Goal: Task Accomplishment & Management: Manage account settings

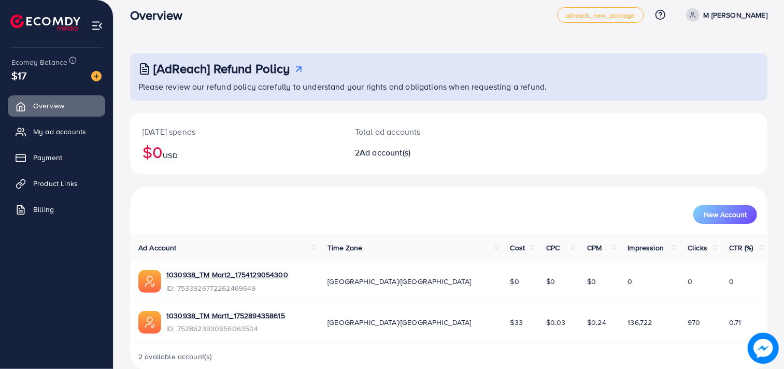
scroll to position [28, 0]
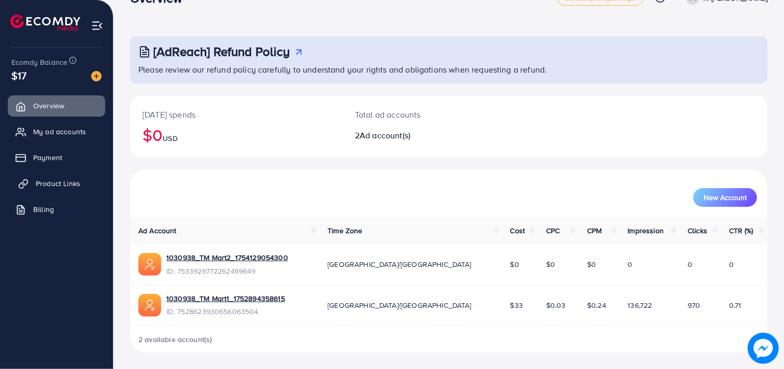
click at [66, 180] on span "Product Links" at bounding box center [58, 183] width 45 height 10
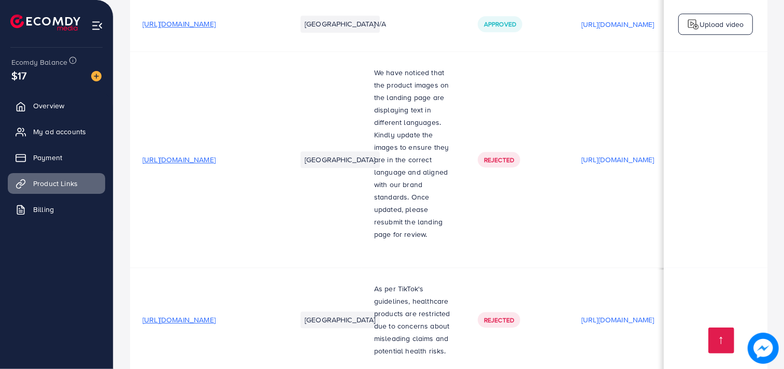
scroll to position [0, 183]
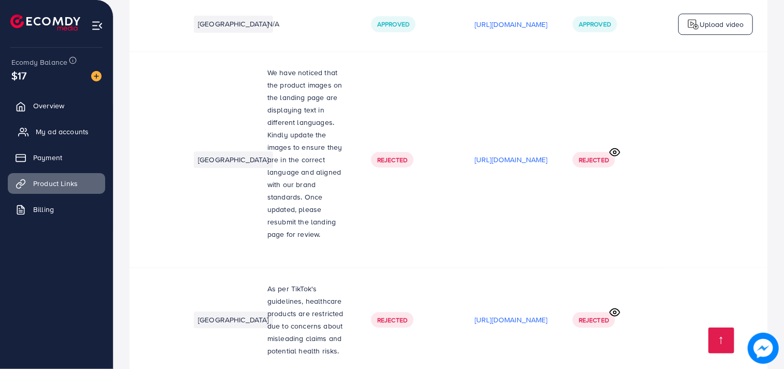
click at [49, 129] on span "My ad accounts" at bounding box center [62, 131] width 53 height 10
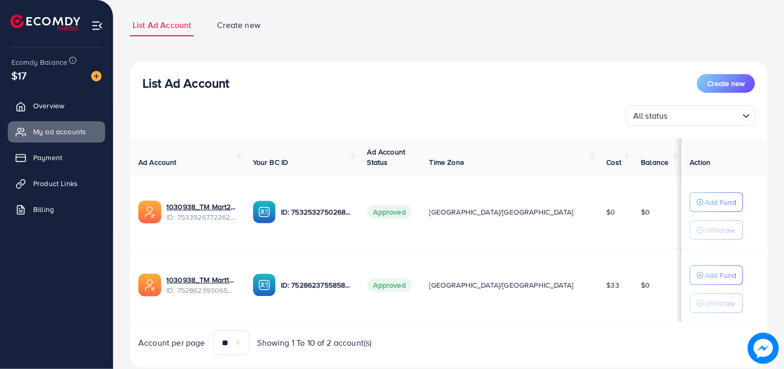
scroll to position [90, 0]
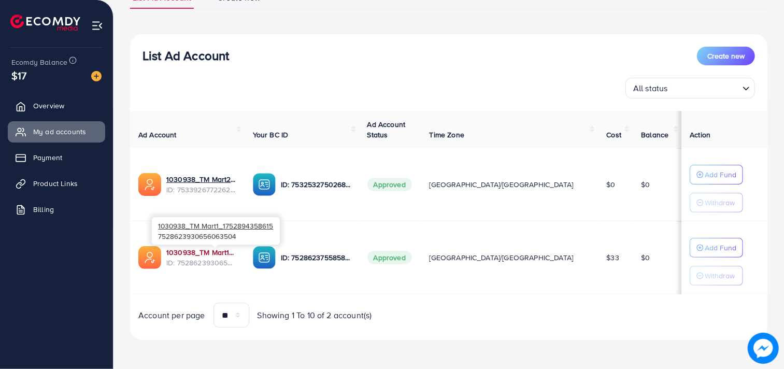
click at [213, 250] on link "1030938_TM Mart1_1752894358615" at bounding box center [201, 252] width 70 height 10
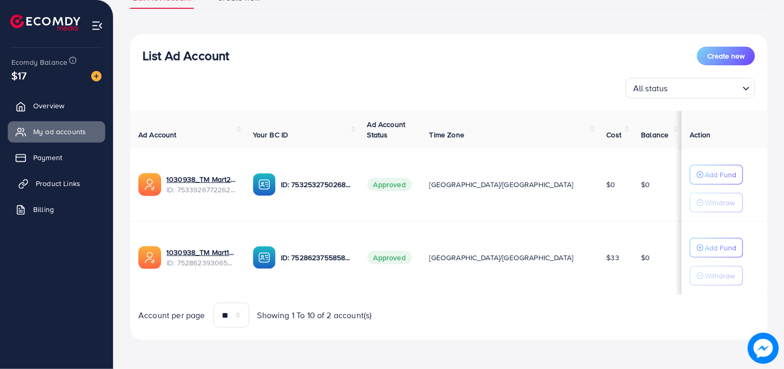
click at [44, 184] on span "Product Links" at bounding box center [58, 183] width 45 height 10
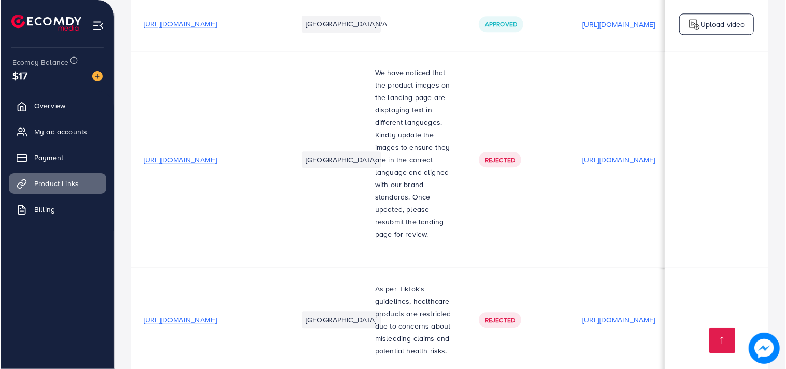
scroll to position [0, 183]
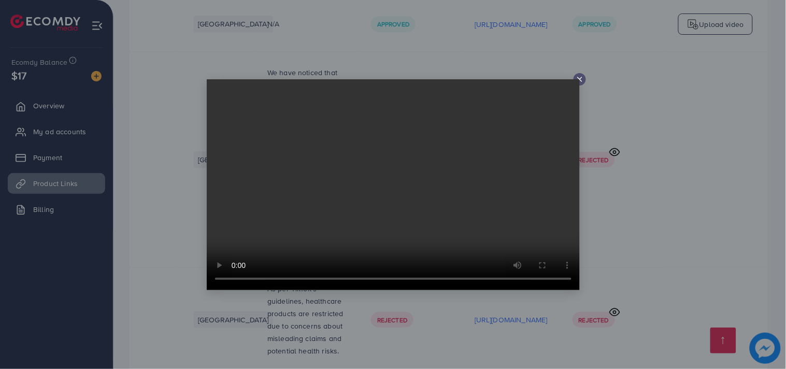
click at [579, 73] on div at bounding box center [580, 79] width 12 height 12
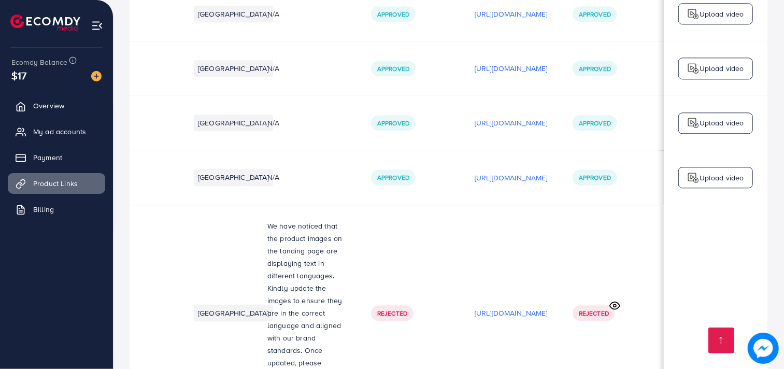
scroll to position [3956, 0]
click at [516, 172] on p "[URL][DOMAIN_NAME]" at bounding box center [511, 178] width 73 height 12
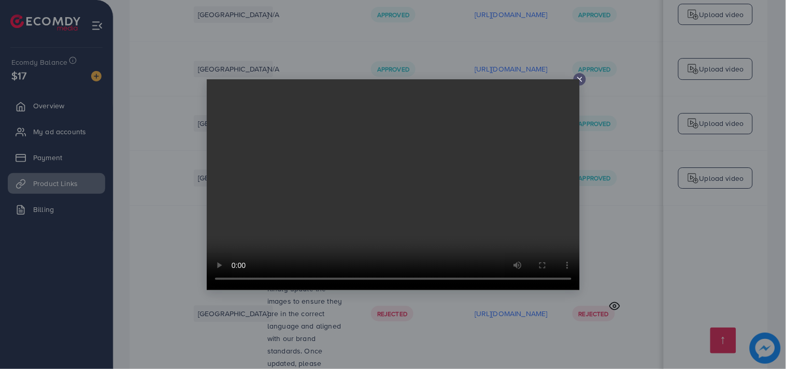
click at [370, 169] on video at bounding box center [393, 184] width 373 height 211
click at [405, 188] on video at bounding box center [393, 184] width 373 height 211
click at [580, 78] on line at bounding box center [580, 79] width 4 height 4
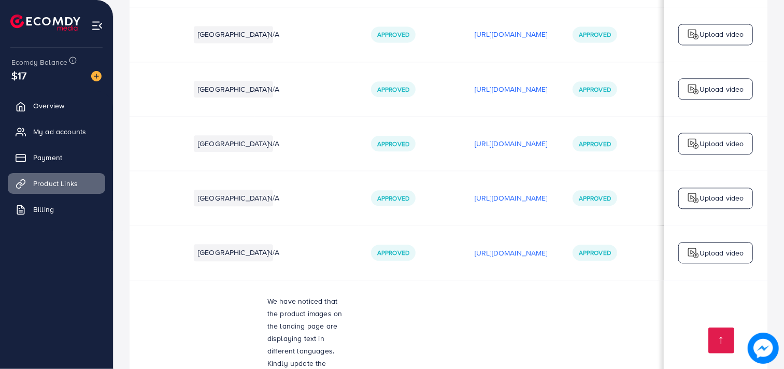
scroll to position [3879, 0]
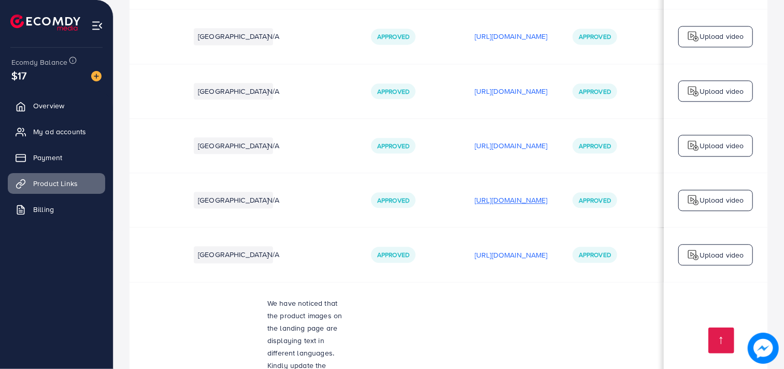
click at [501, 194] on p "[URL][DOMAIN_NAME]" at bounding box center [511, 200] width 73 height 12
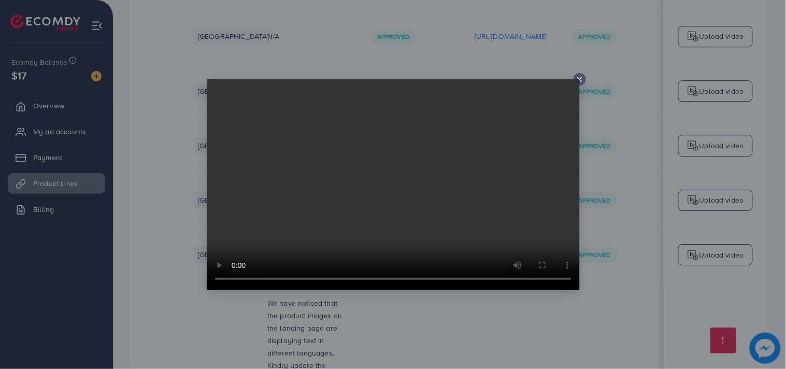
click at [577, 76] on icon at bounding box center [580, 79] width 8 height 8
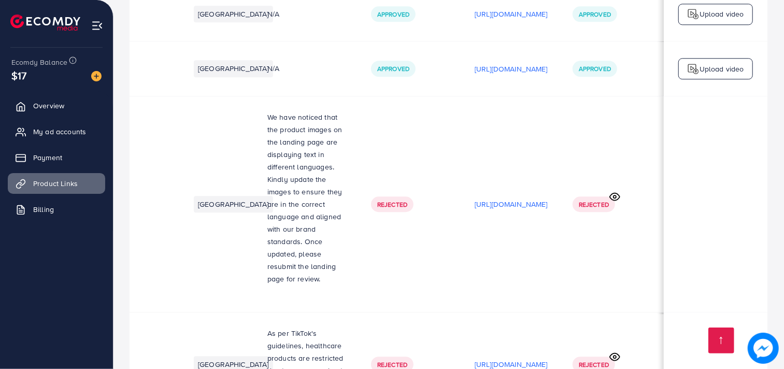
scroll to position [4110, 0]
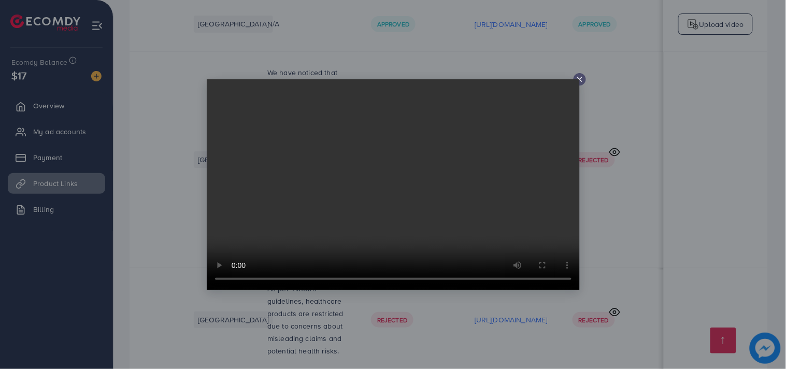
click at [577, 79] on video at bounding box center [393, 184] width 373 height 211
click at [581, 76] on icon at bounding box center [580, 79] width 8 height 8
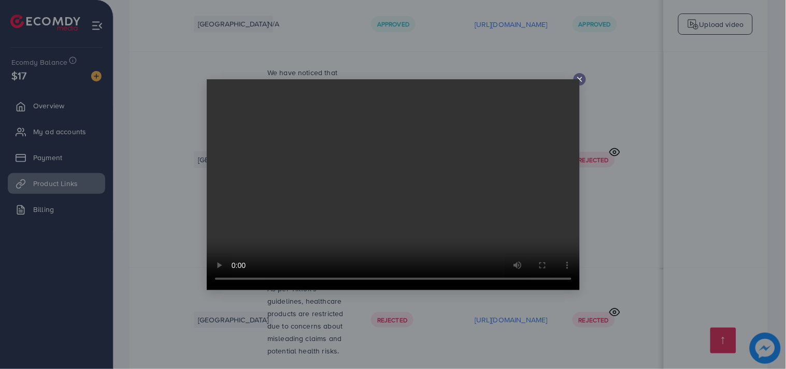
click at [410, 235] on video at bounding box center [393, 184] width 373 height 211
click at [579, 75] on icon at bounding box center [580, 79] width 8 height 8
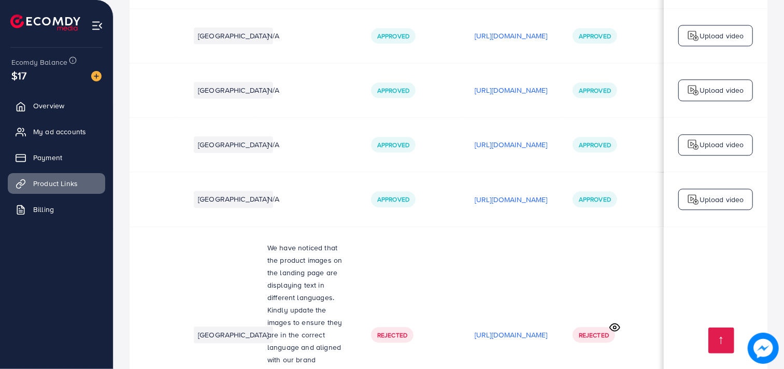
scroll to position [3918, 0]
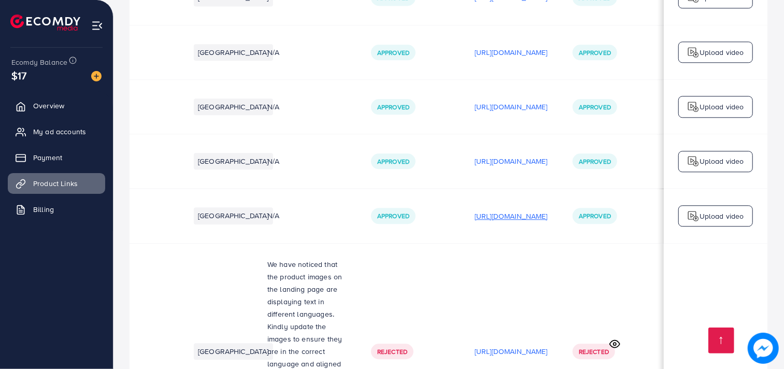
click at [508, 210] on p "[URL][DOMAIN_NAME]" at bounding box center [511, 216] width 73 height 12
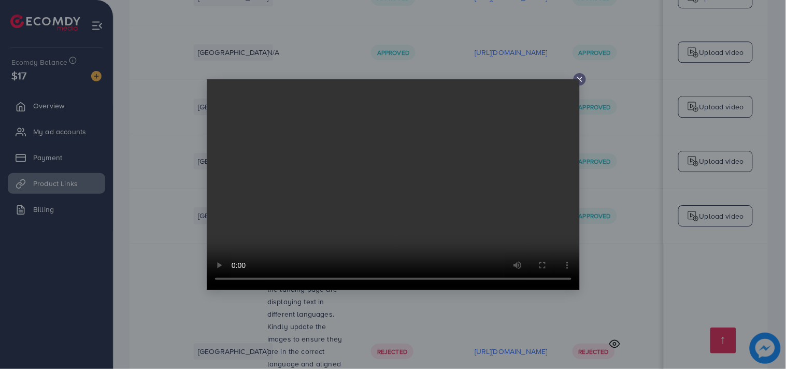
click at [356, 185] on video at bounding box center [393, 184] width 373 height 211
click at [578, 77] on line at bounding box center [580, 79] width 4 height 4
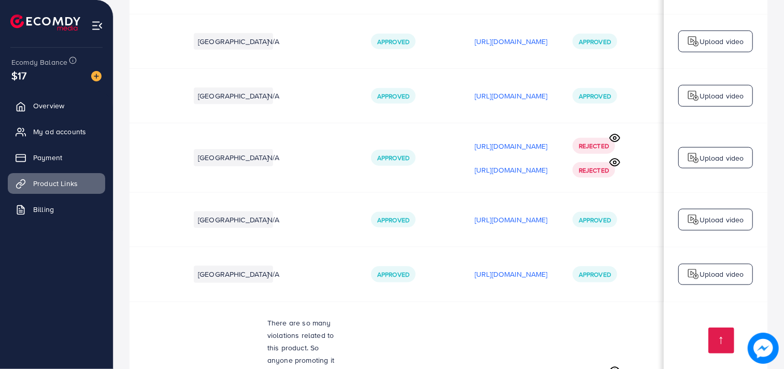
scroll to position [3143, 0]
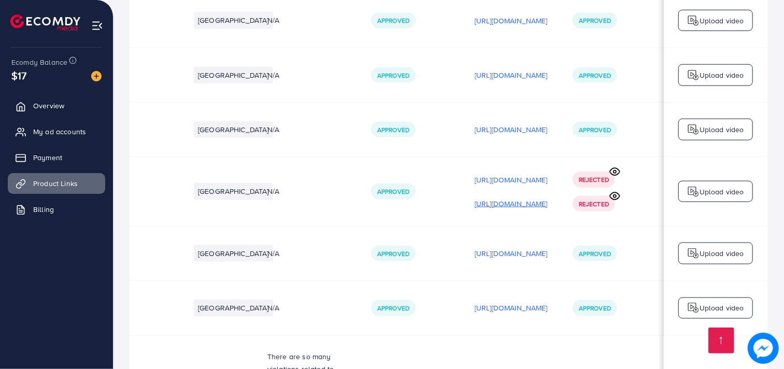
click at [512, 197] on p "[URL][DOMAIN_NAME]" at bounding box center [511, 203] width 73 height 12
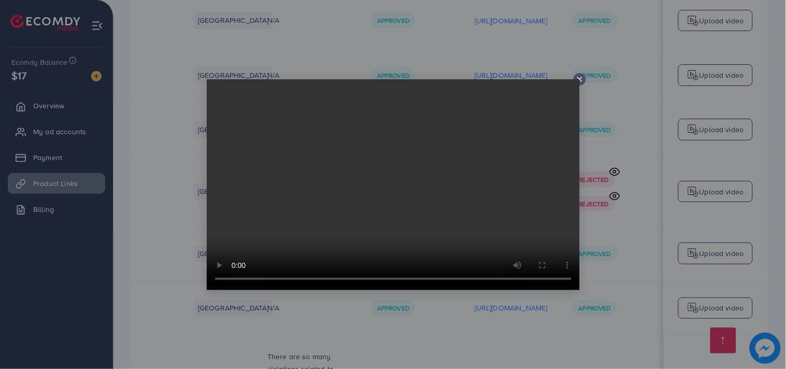
click at [405, 191] on video at bounding box center [393, 184] width 373 height 211
click at [296, 201] on video at bounding box center [393, 184] width 373 height 211
click at [367, 228] on video at bounding box center [393, 184] width 373 height 211
click at [579, 78] on line at bounding box center [580, 79] width 4 height 4
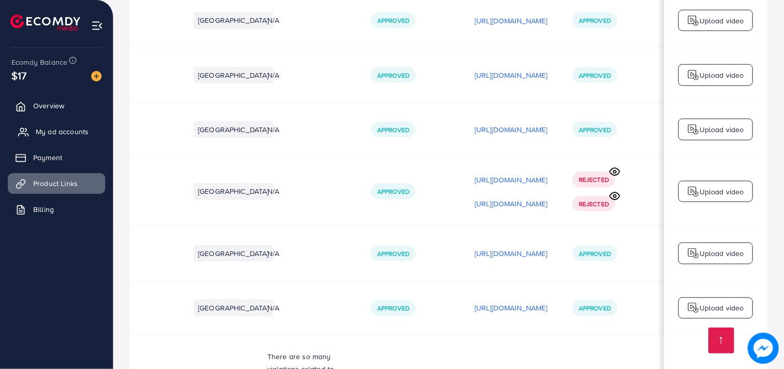
click at [64, 132] on span "My ad accounts" at bounding box center [62, 131] width 53 height 10
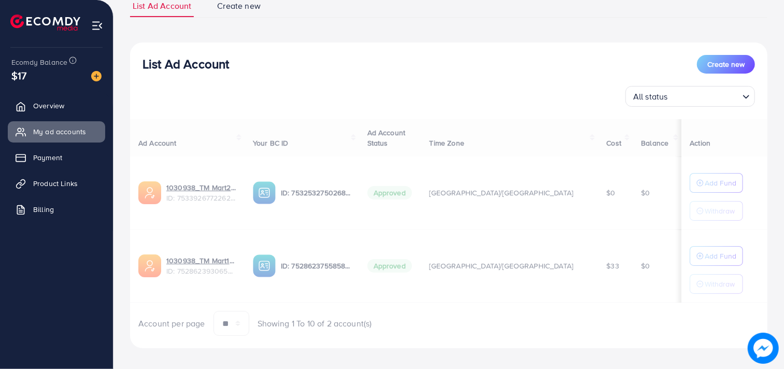
scroll to position [90, 0]
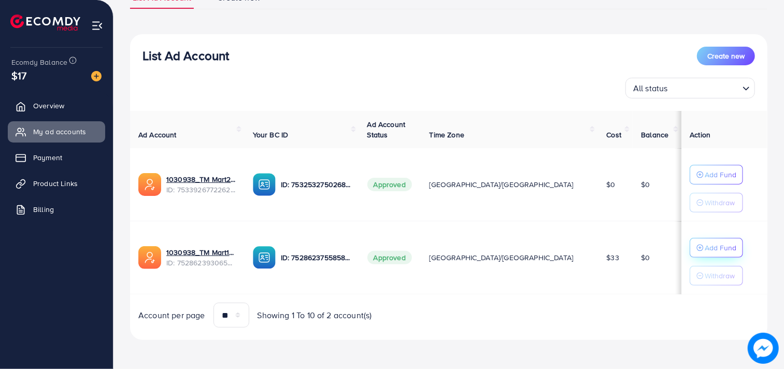
click at [705, 181] on p "Add Fund" at bounding box center [721, 174] width 32 height 12
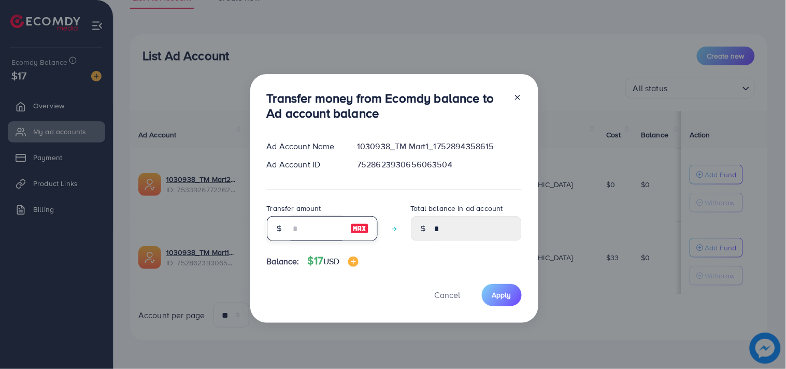
click at [322, 230] on input "number" at bounding box center [317, 228] width 52 height 25
type input "*"
type input "****"
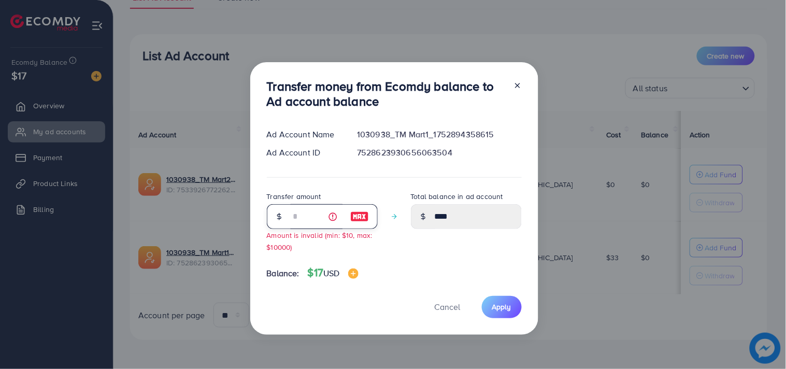
type input "**"
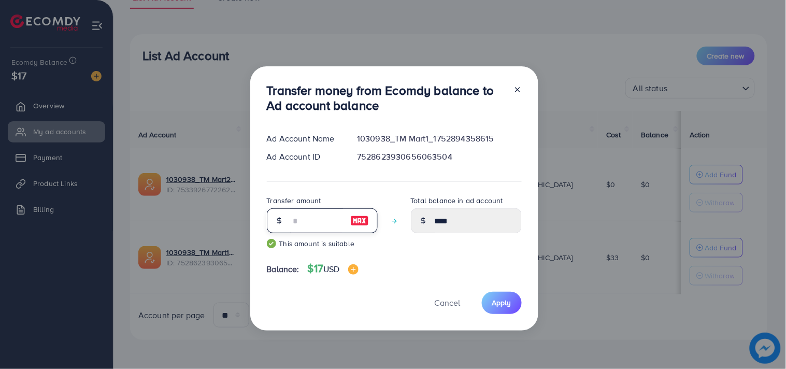
type input "*****"
type input "**"
click at [495, 297] on span "Apply" at bounding box center [501, 302] width 19 height 10
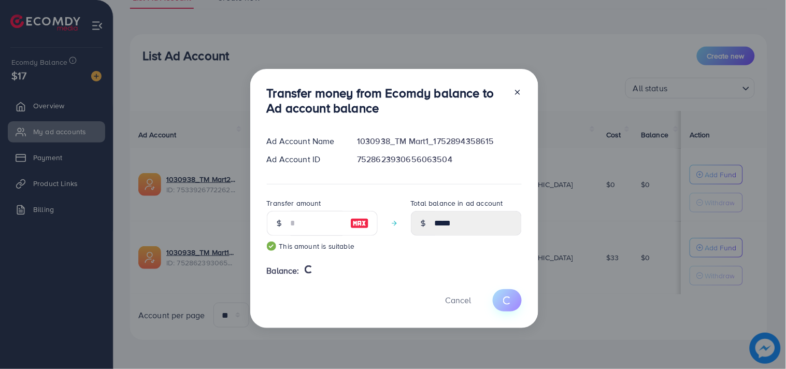
type input "*"
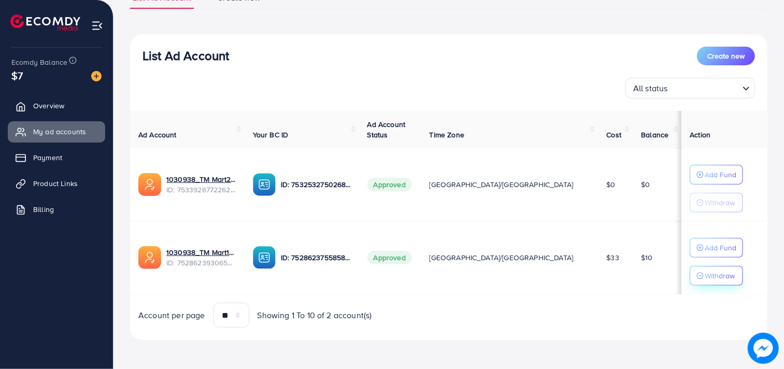
click at [705, 273] on p "Withdraw" at bounding box center [720, 275] width 30 height 12
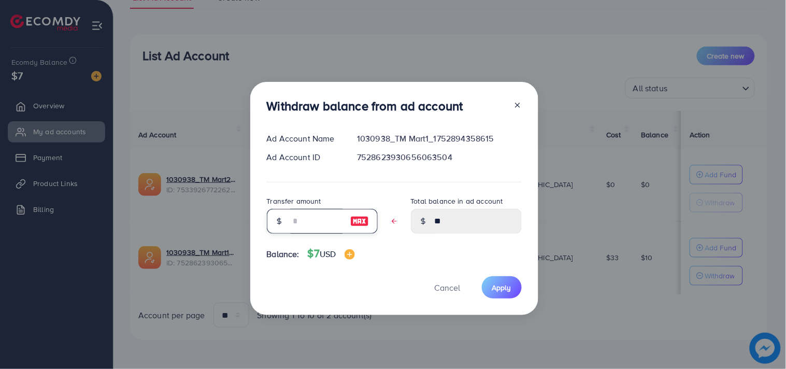
click at [318, 218] on input "text" at bounding box center [317, 221] width 52 height 25
type input "*"
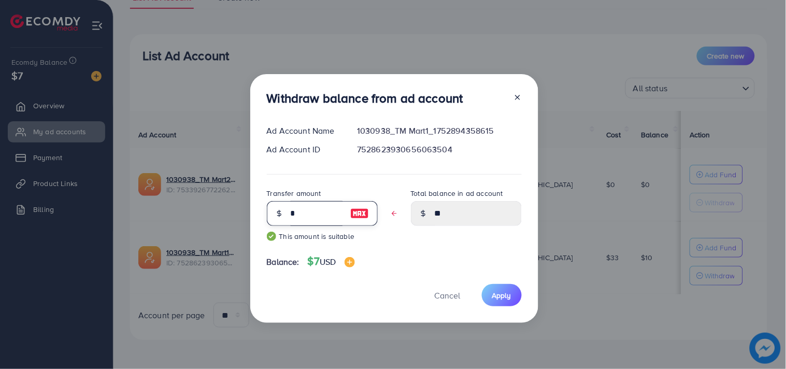
type input "****"
type input "*"
click at [500, 297] on span "Apply" at bounding box center [501, 295] width 19 height 10
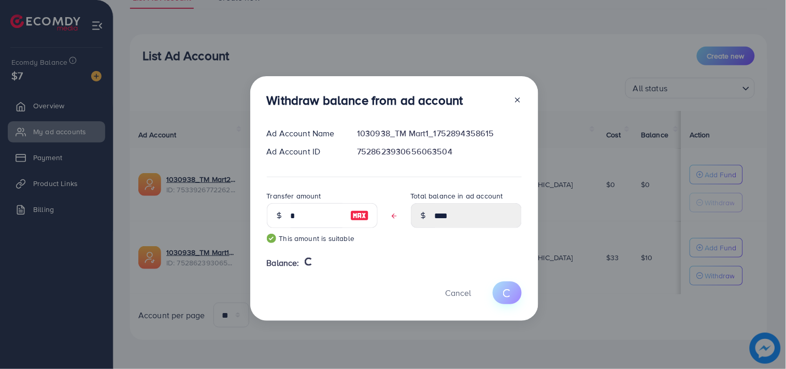
type input "**"
